Goal: Transaction & Acquisition: Purchase product/service

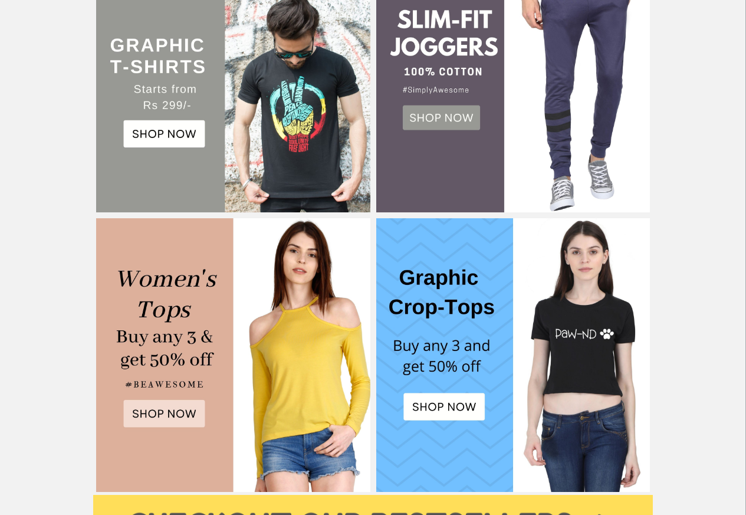
scroll to position [255, 0]
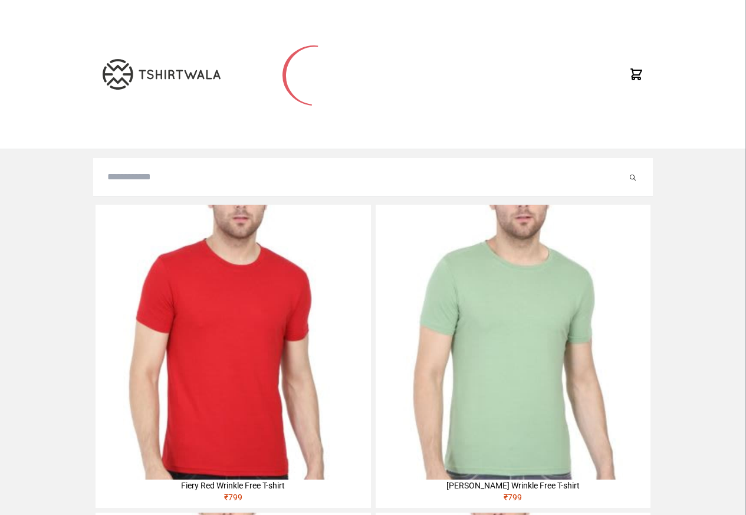
type input "**********"
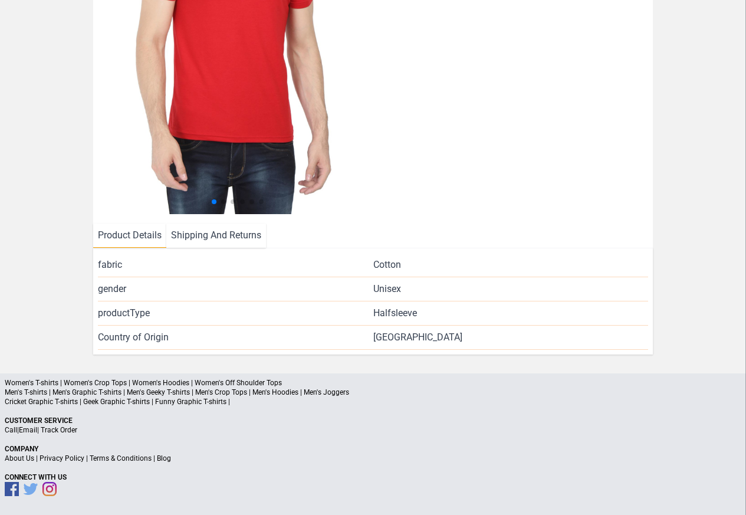
scroll to position [254, 0]
